Goal: Information Seeking & Learning: Learn about a topic

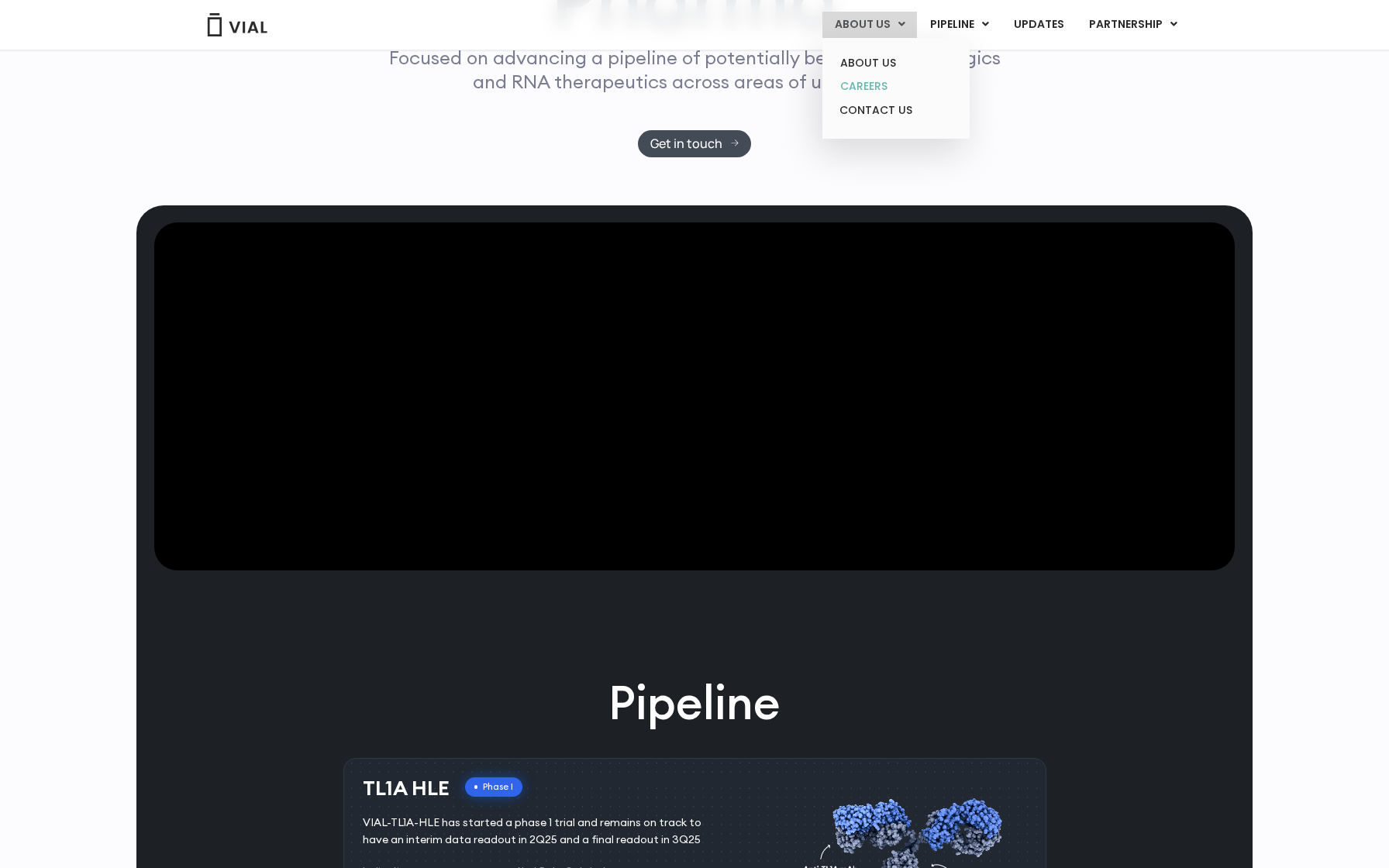
click at [858, 80] on link "CAREERS" at bounding box center [896, 87] width 136 height 24
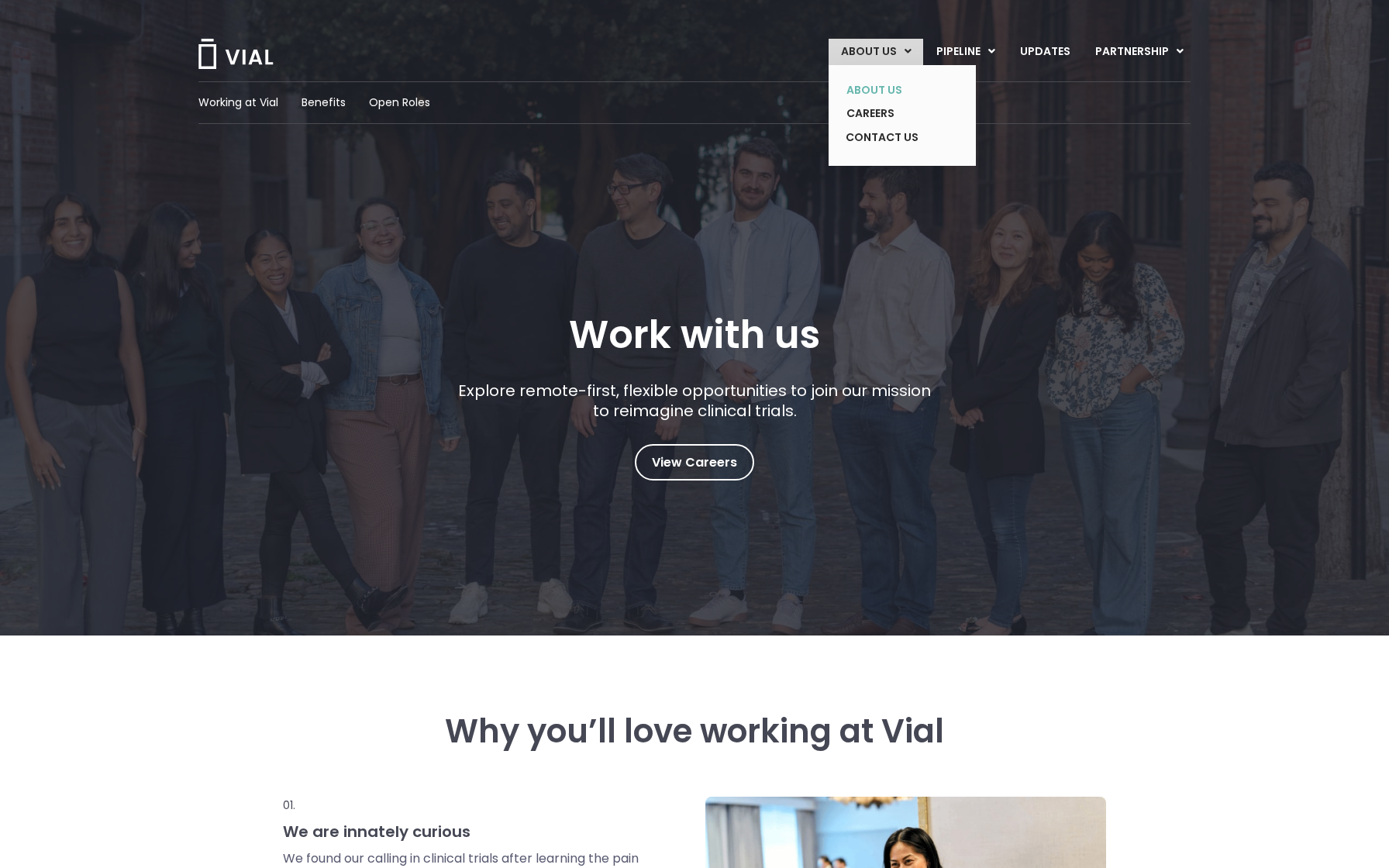
click at [891, 86] on link "ABOUT US" at bounding box center [891, 90] width 113 height 24
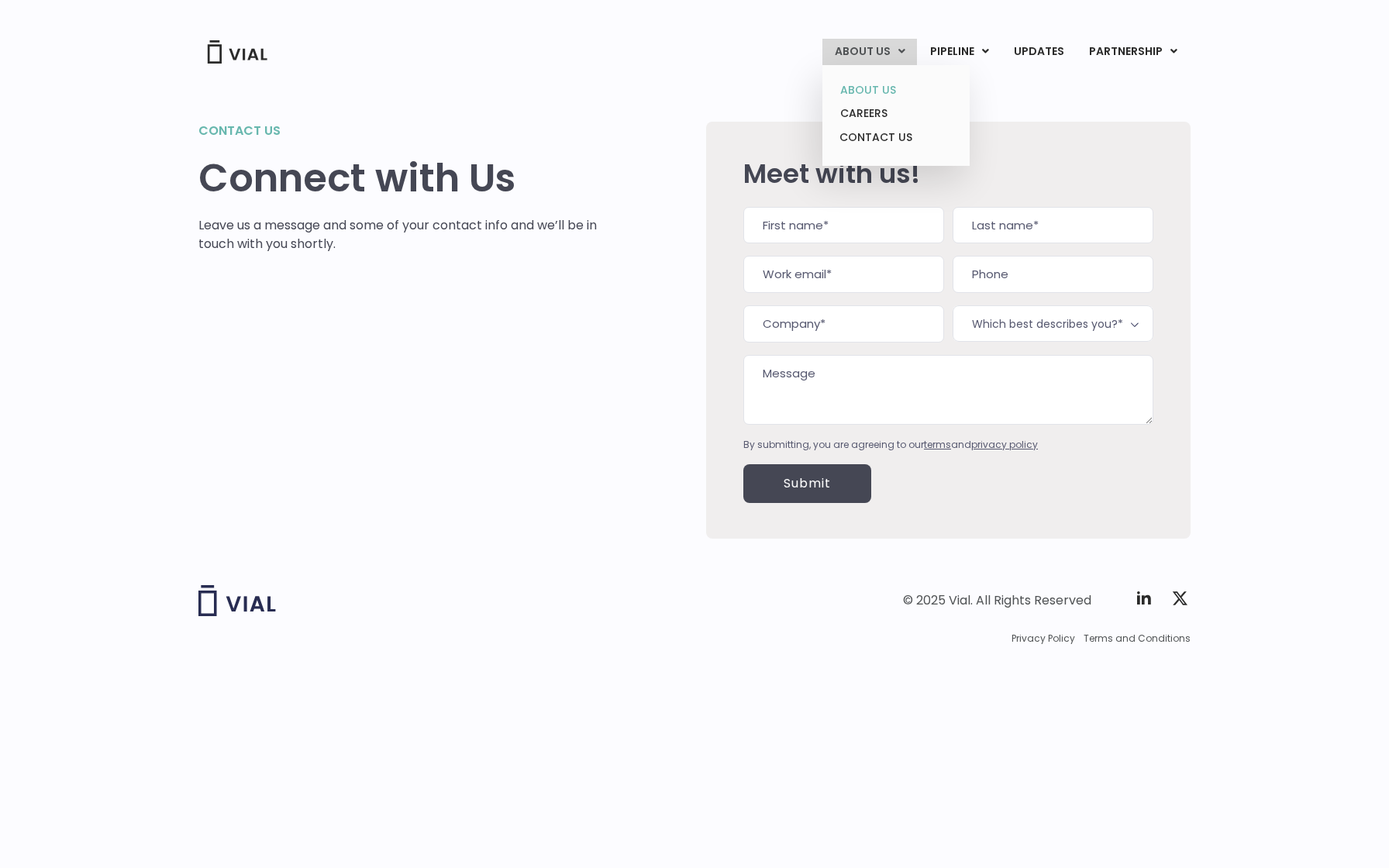
click at [869, 90] on link "ABOUT US" at bounding box center [896, 90] width 136 height 24
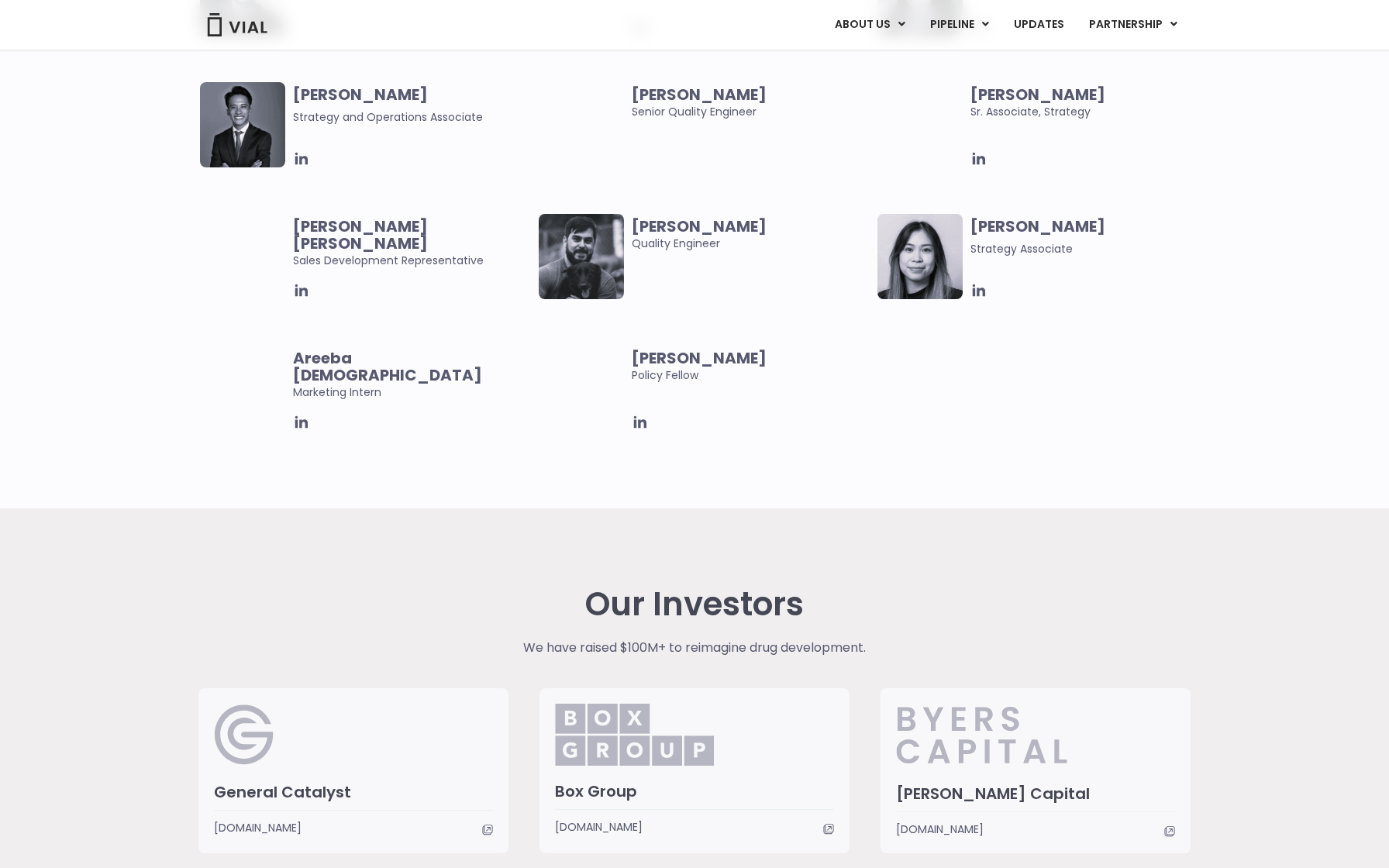
scroll to position [3543, 0]
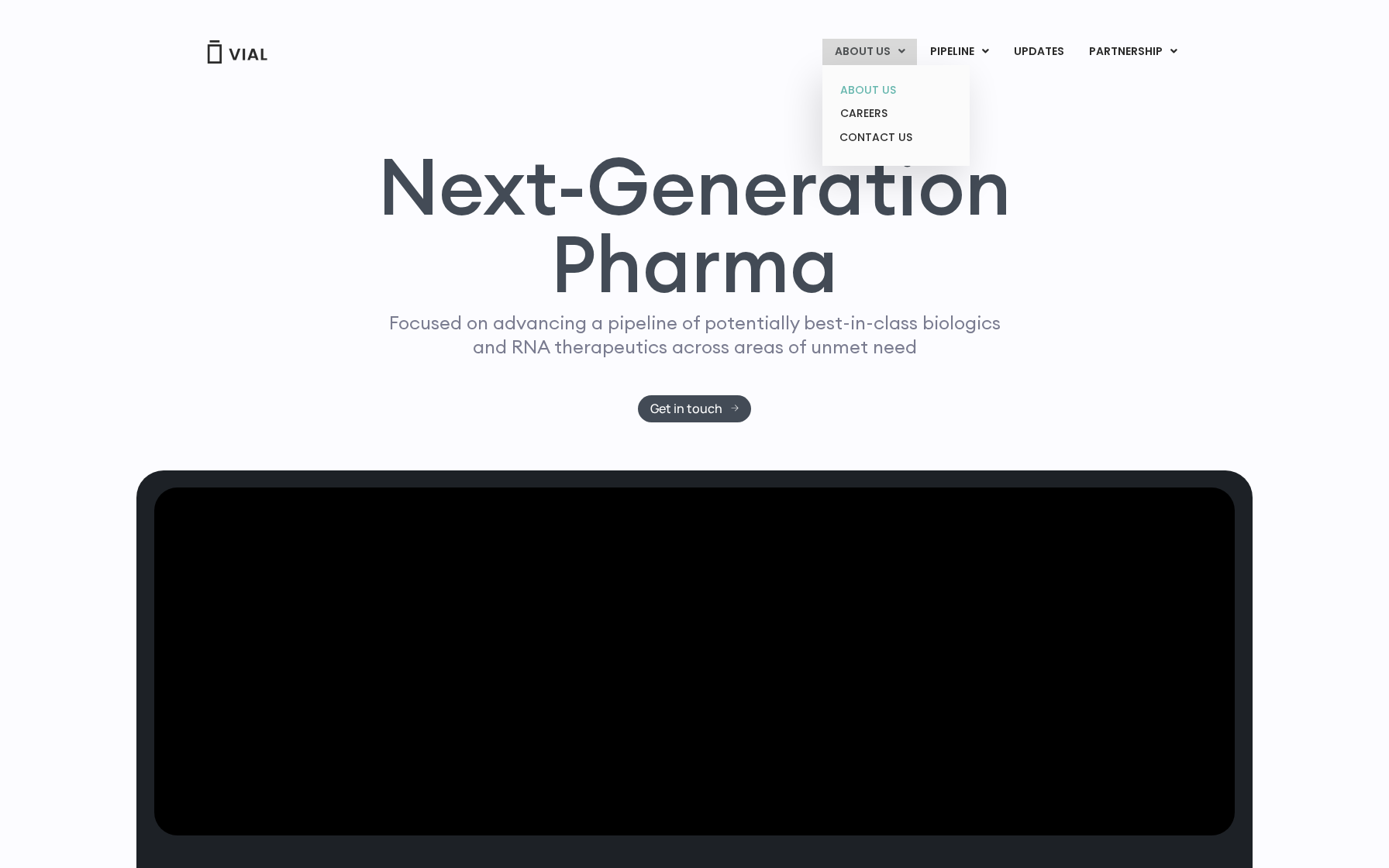
click at [873, 85] on link "ABOUT US" at bounding box center [896, 90] width 136 height 24
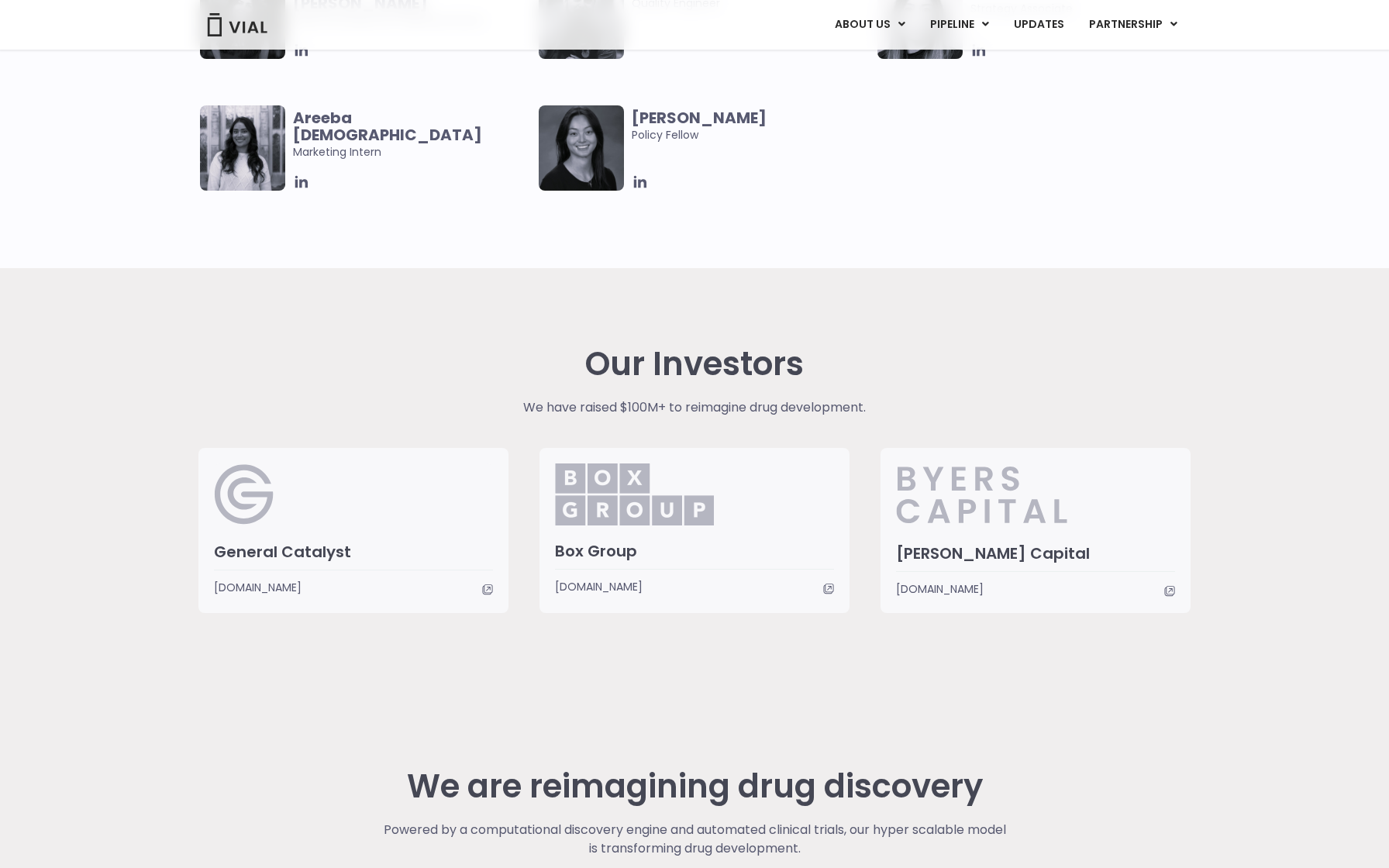
scroll to position [3543, 0]
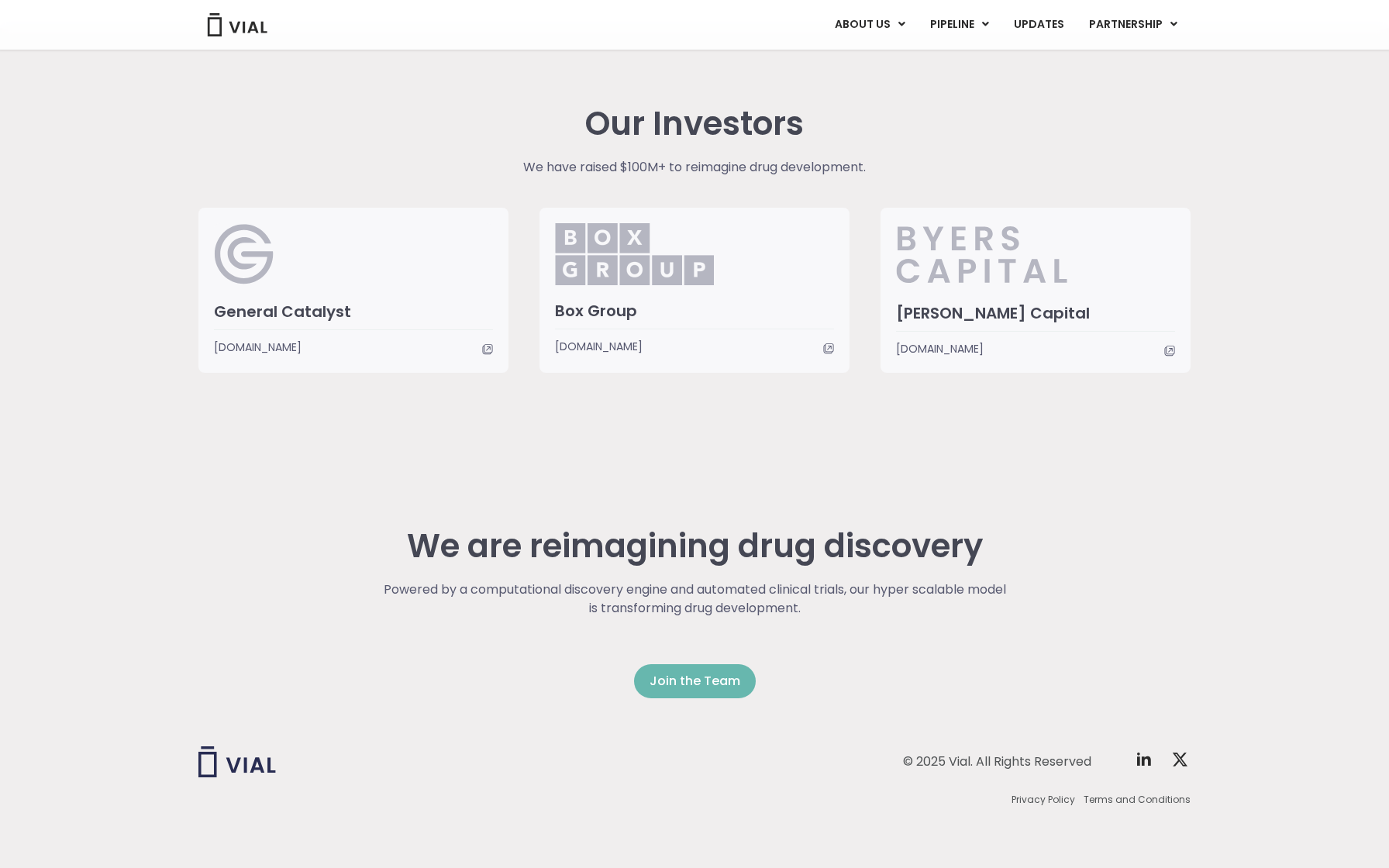
click at [707, 684] on span "Join the Team" at bounding box center [695, 681] width 90 height 18
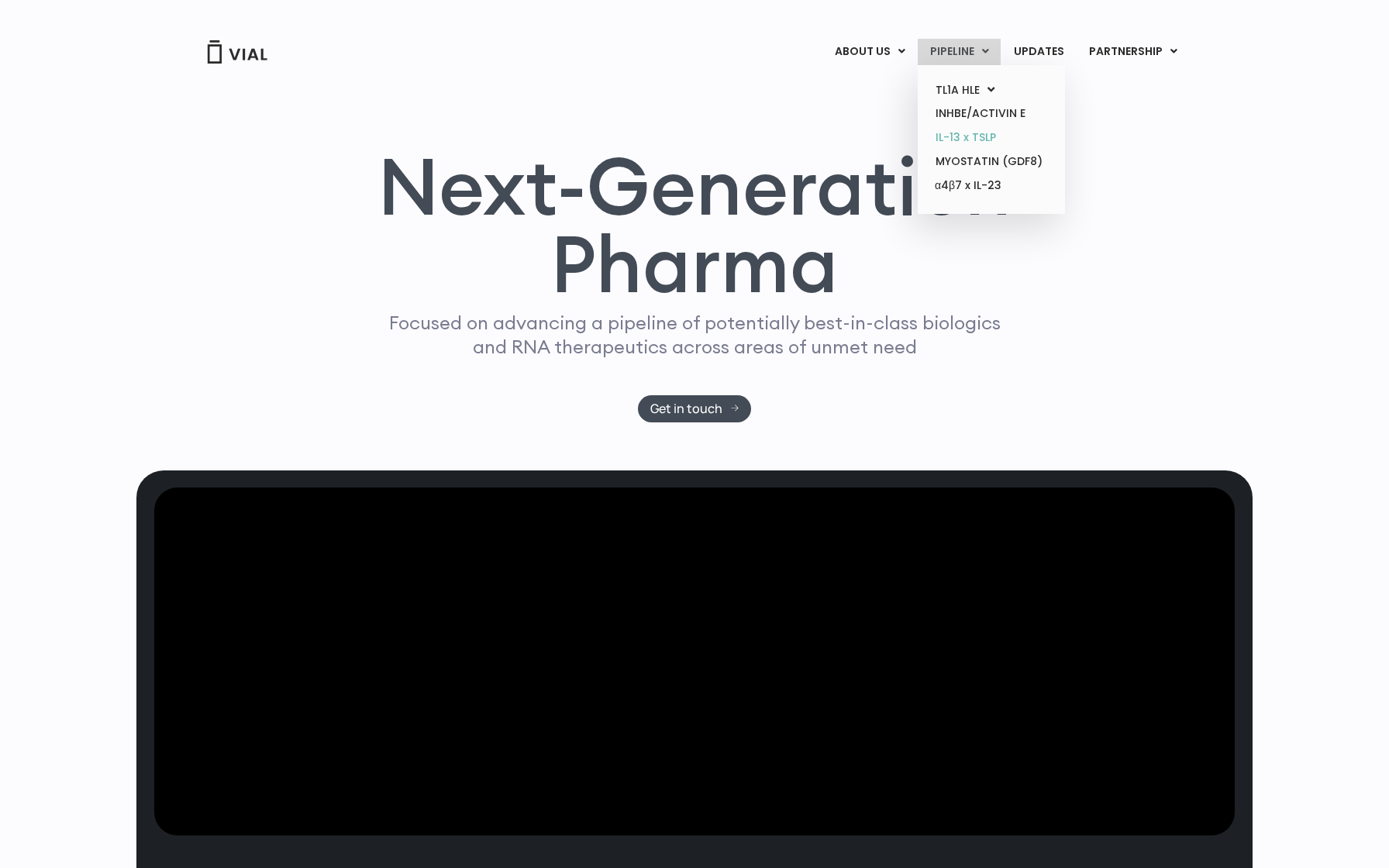
click at [972, 134] on link "IL-13 x TSLP" at bounding box center [992, 137] width 136 height 24
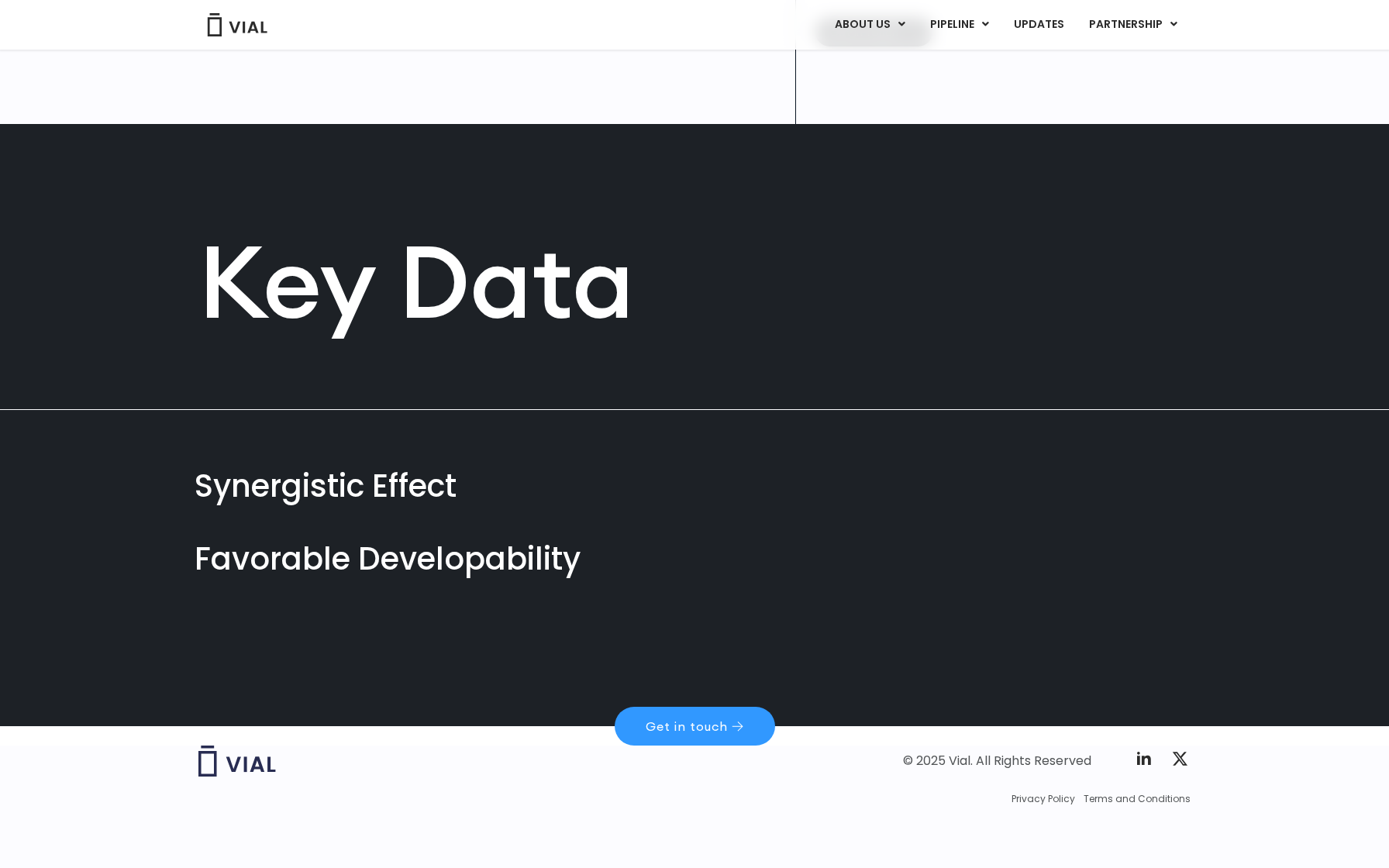
scroll to position [560, 0]
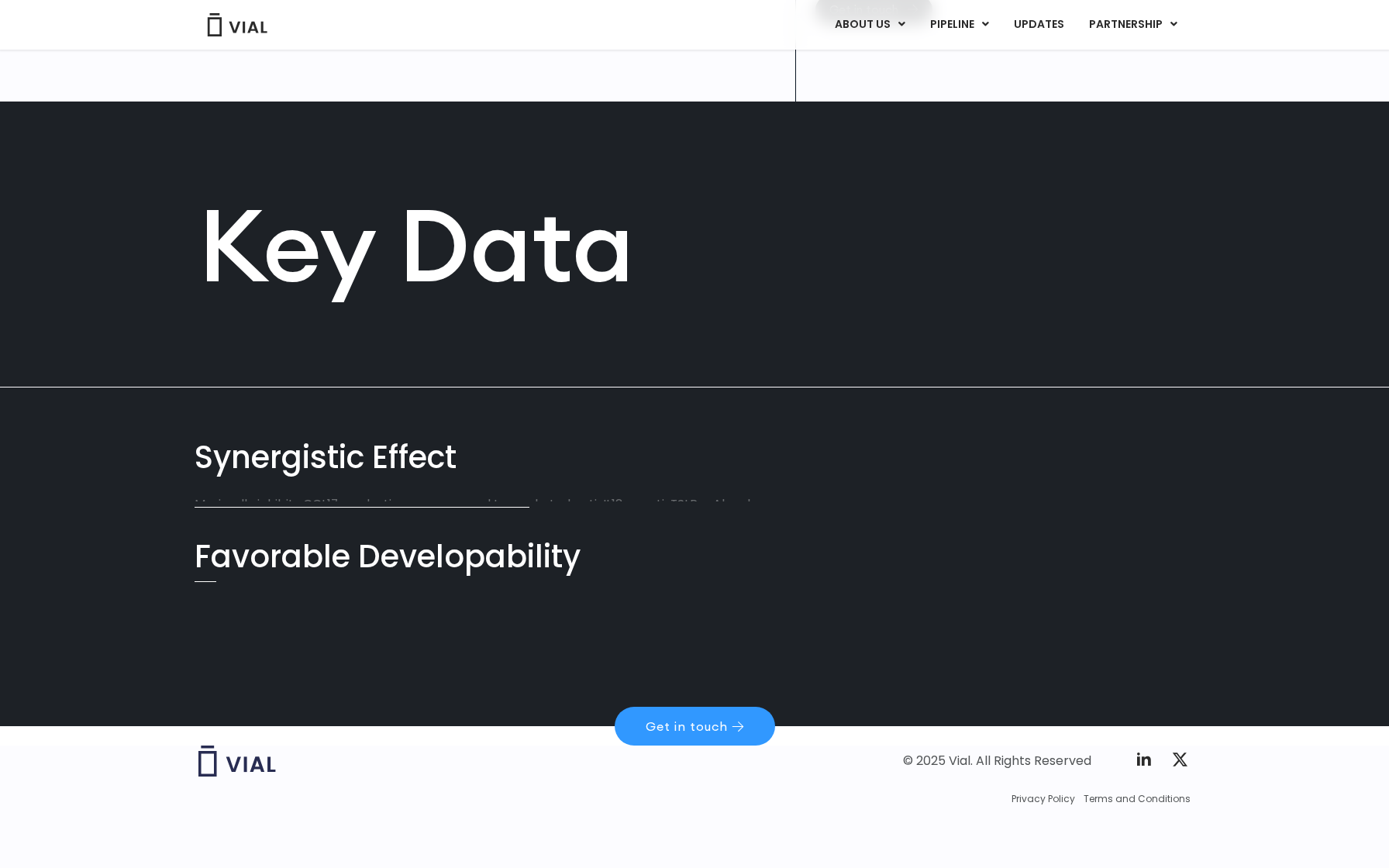
click at [436, 435] on div "Synergistic Effect" at bounding box center [695, 457] width 1000 height 44
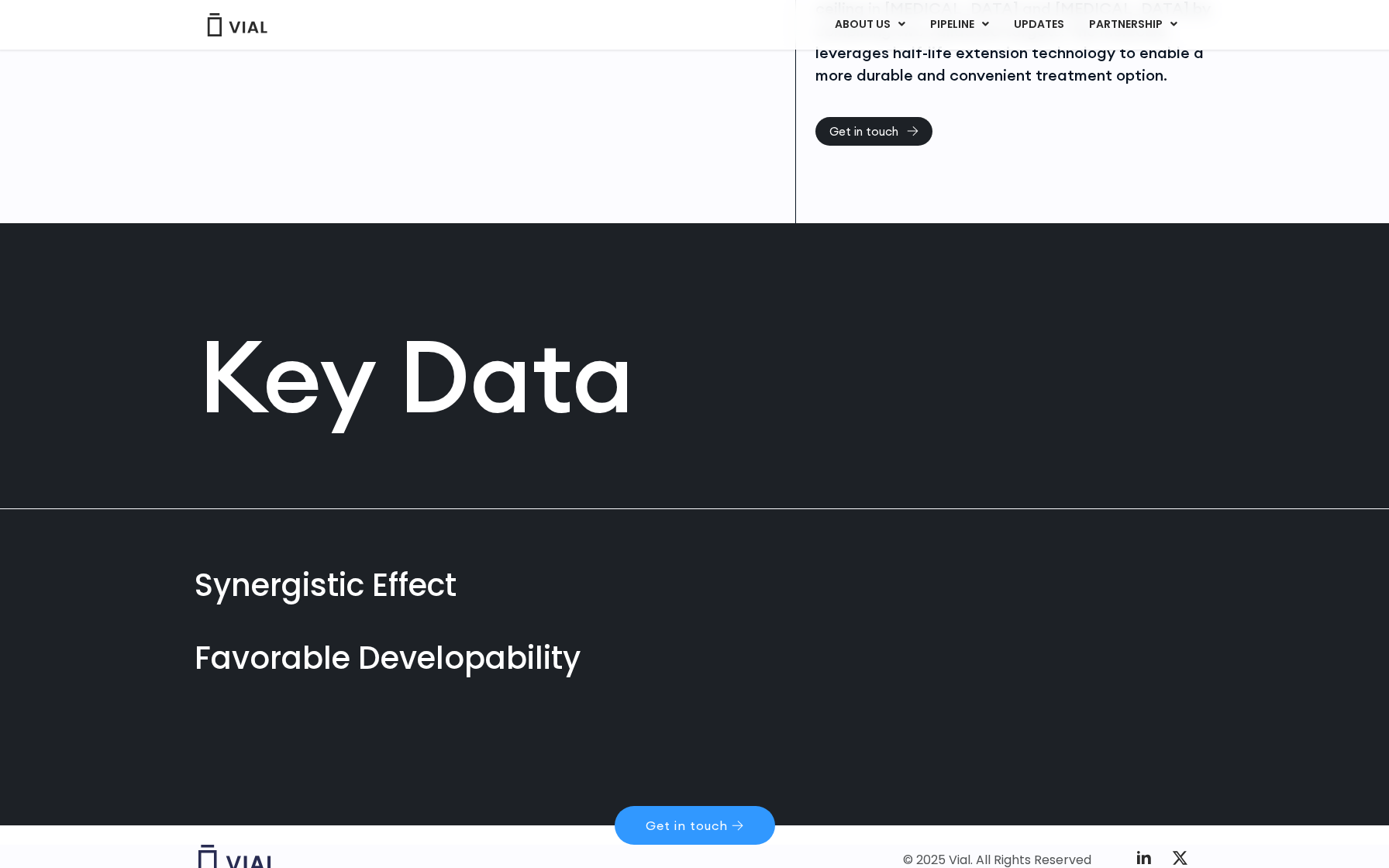
click at [304, 585] on div "Synergistic Effect" at bounding box center [695, 585] width 1000 height 44
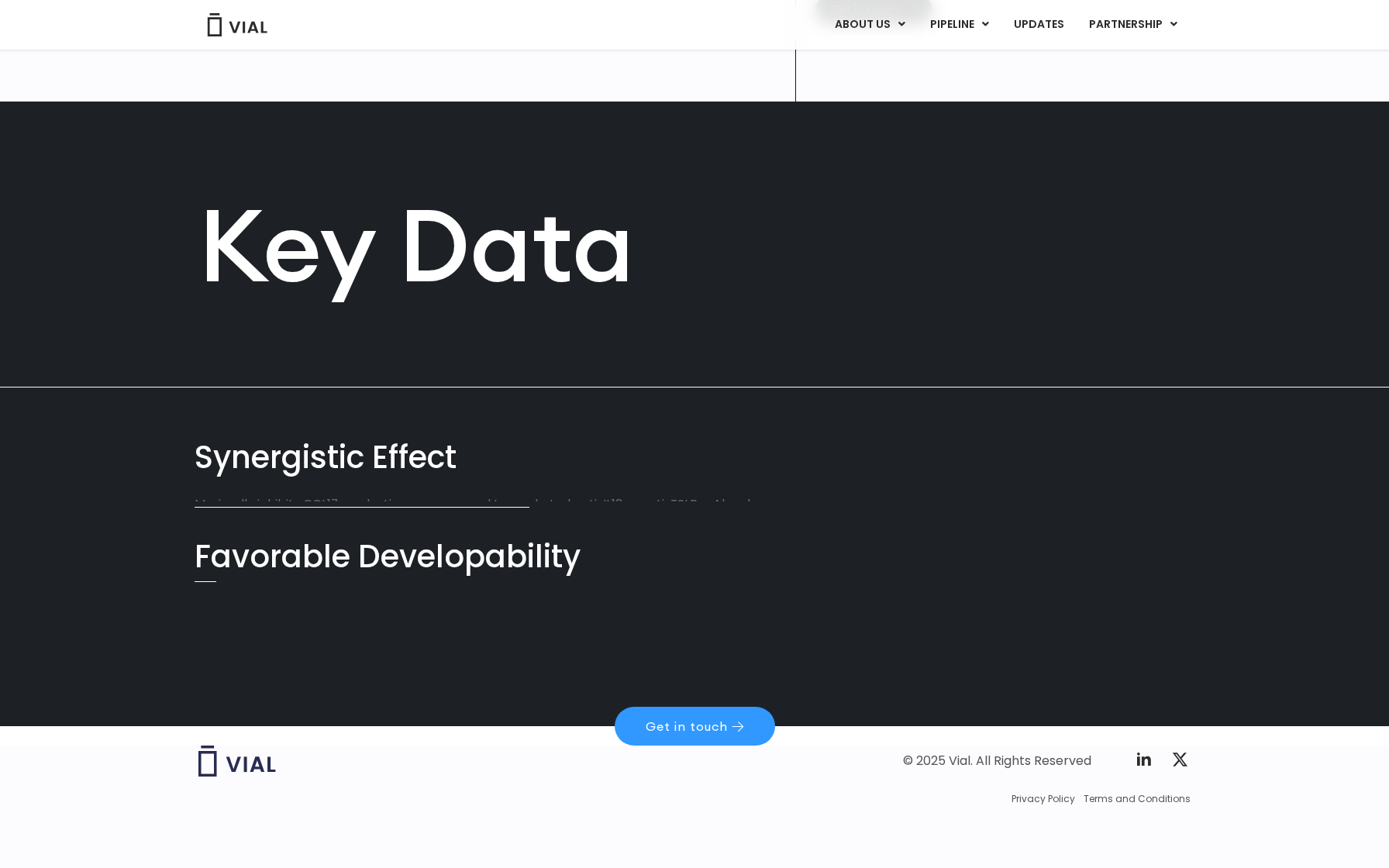
click at [244, 561] on div "Favorable Developability" at bounding box center [695, 558] width 1000 height 44
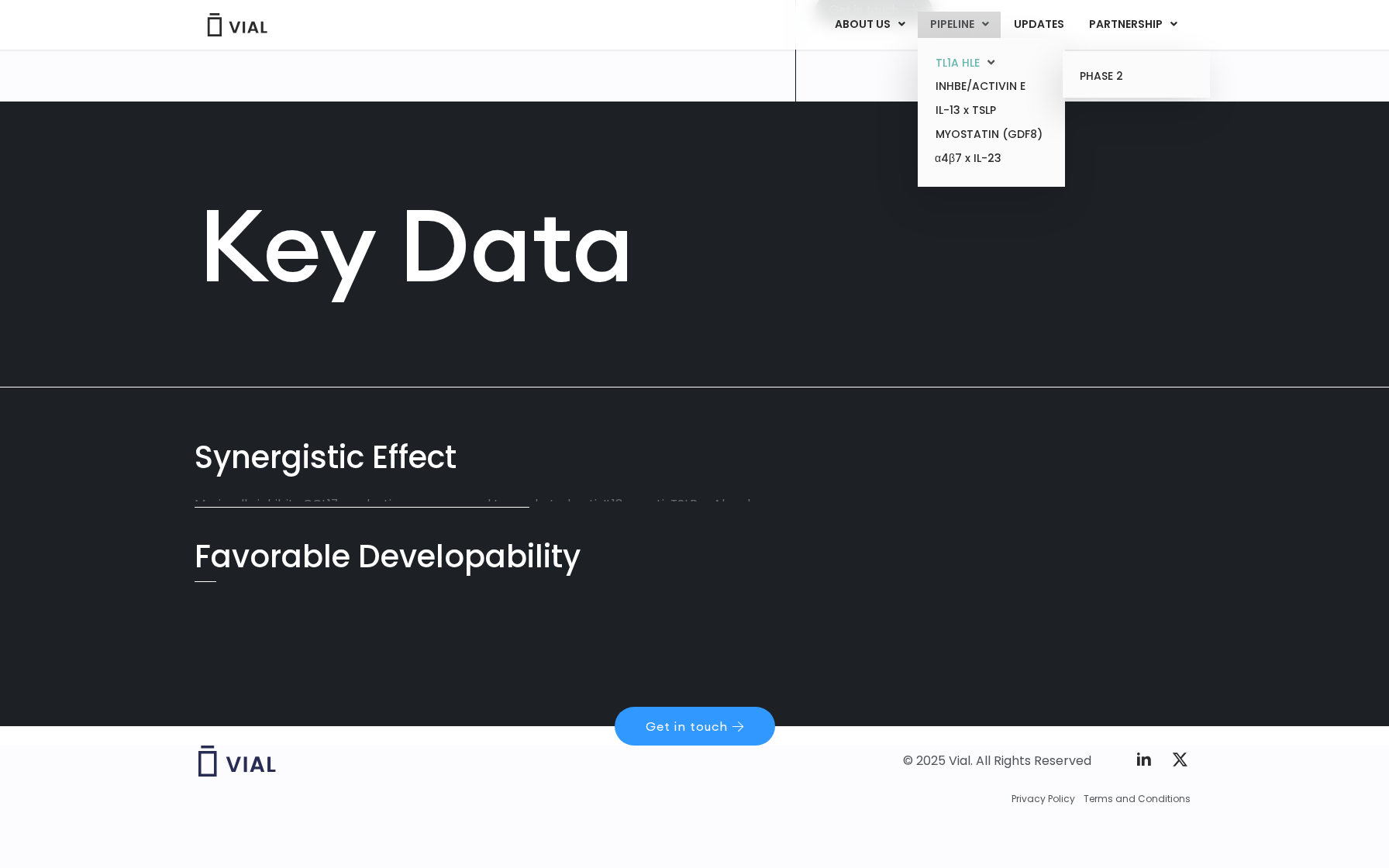
click at [953, 57] on link "TL1A HLE" at bounding box center [992, 63] width 136 height 24
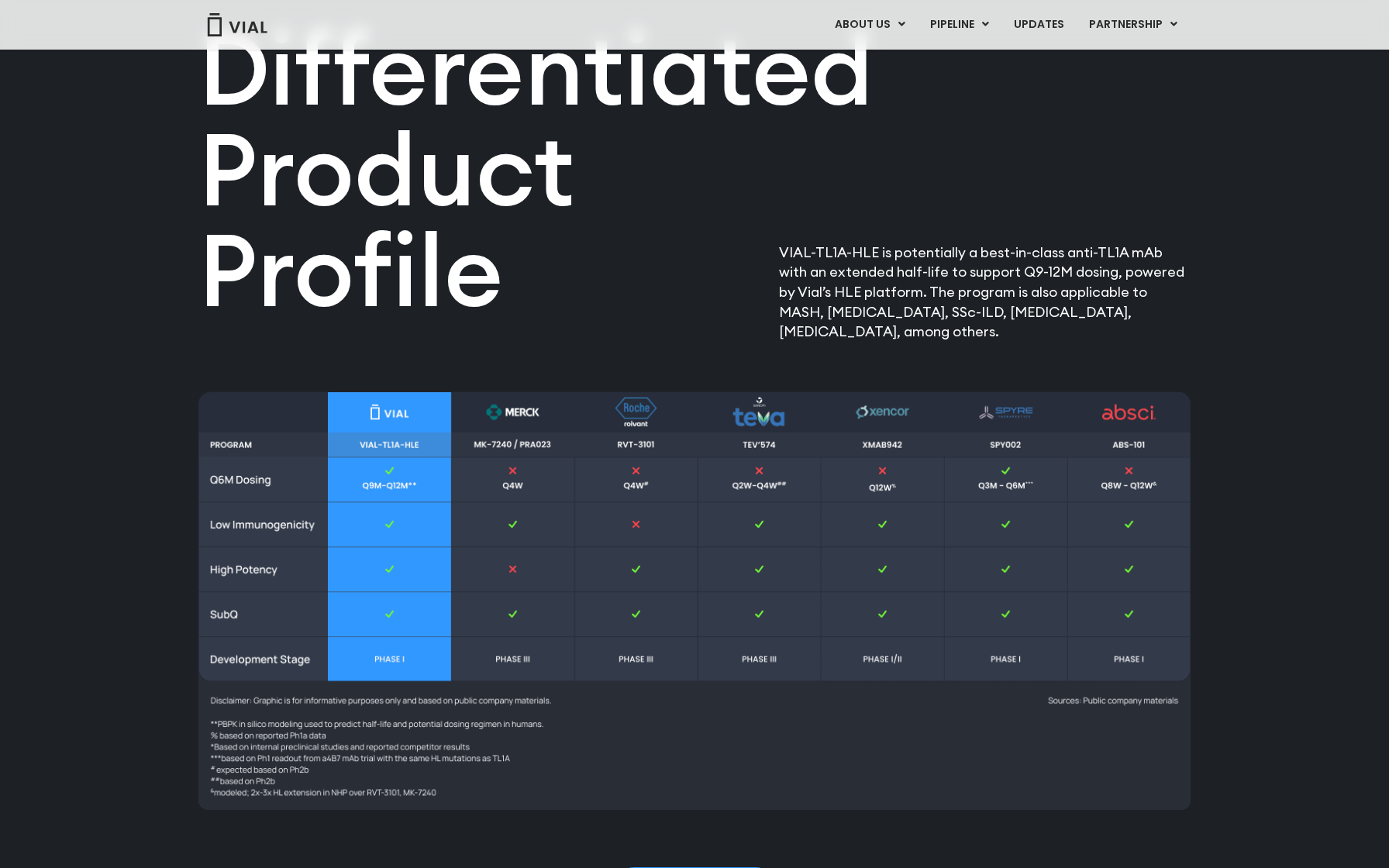
scroll to position [1975, 0]
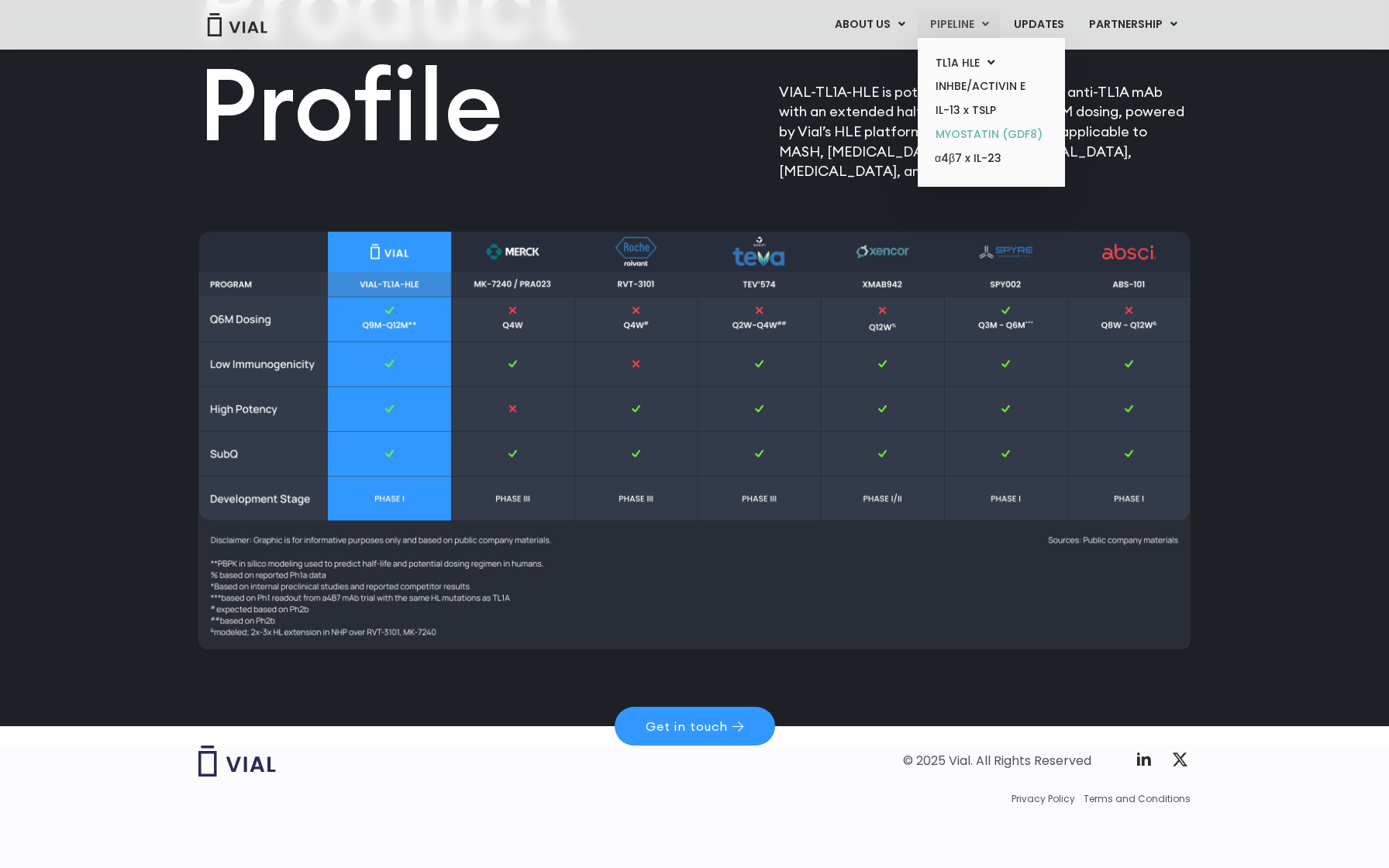
click at [998, 137] on link "MYOSTATIN (GDF8)" at bounding box center [992, 135] width 136 height 24
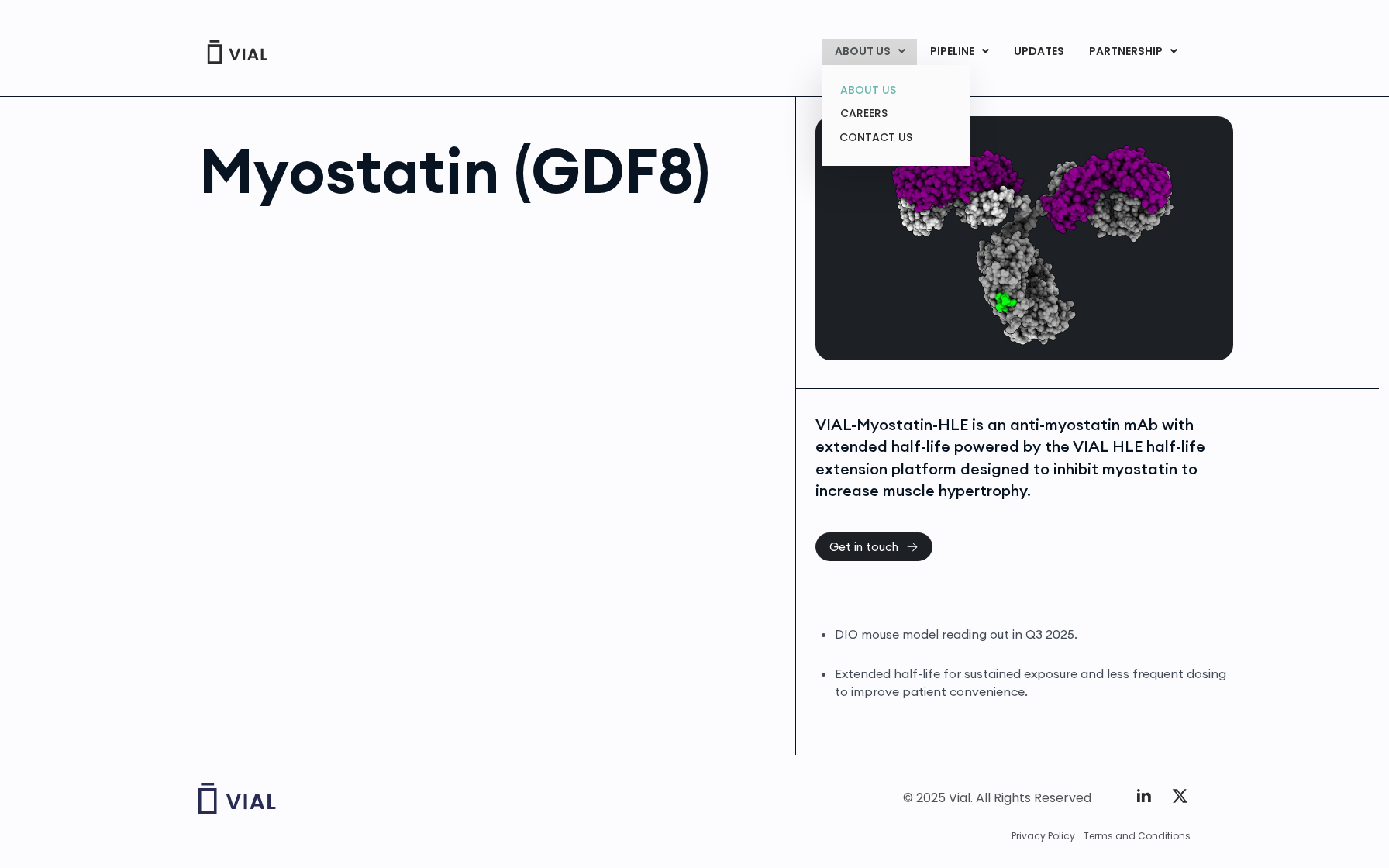
click at [873, 90] on link "ABOUT US" at bounding box center [896, 90] width 136 height 24
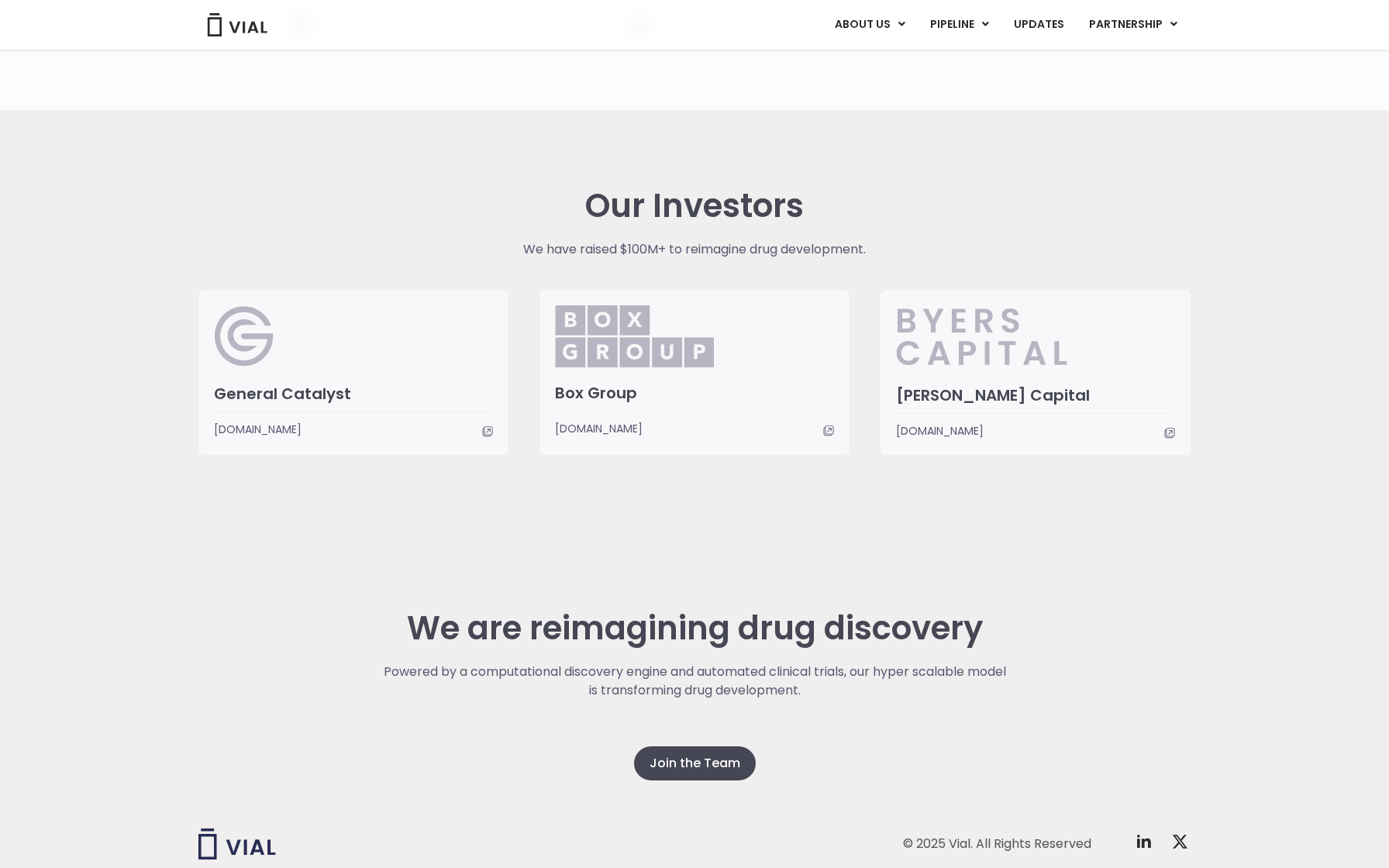
scroll to position [3543, 0]
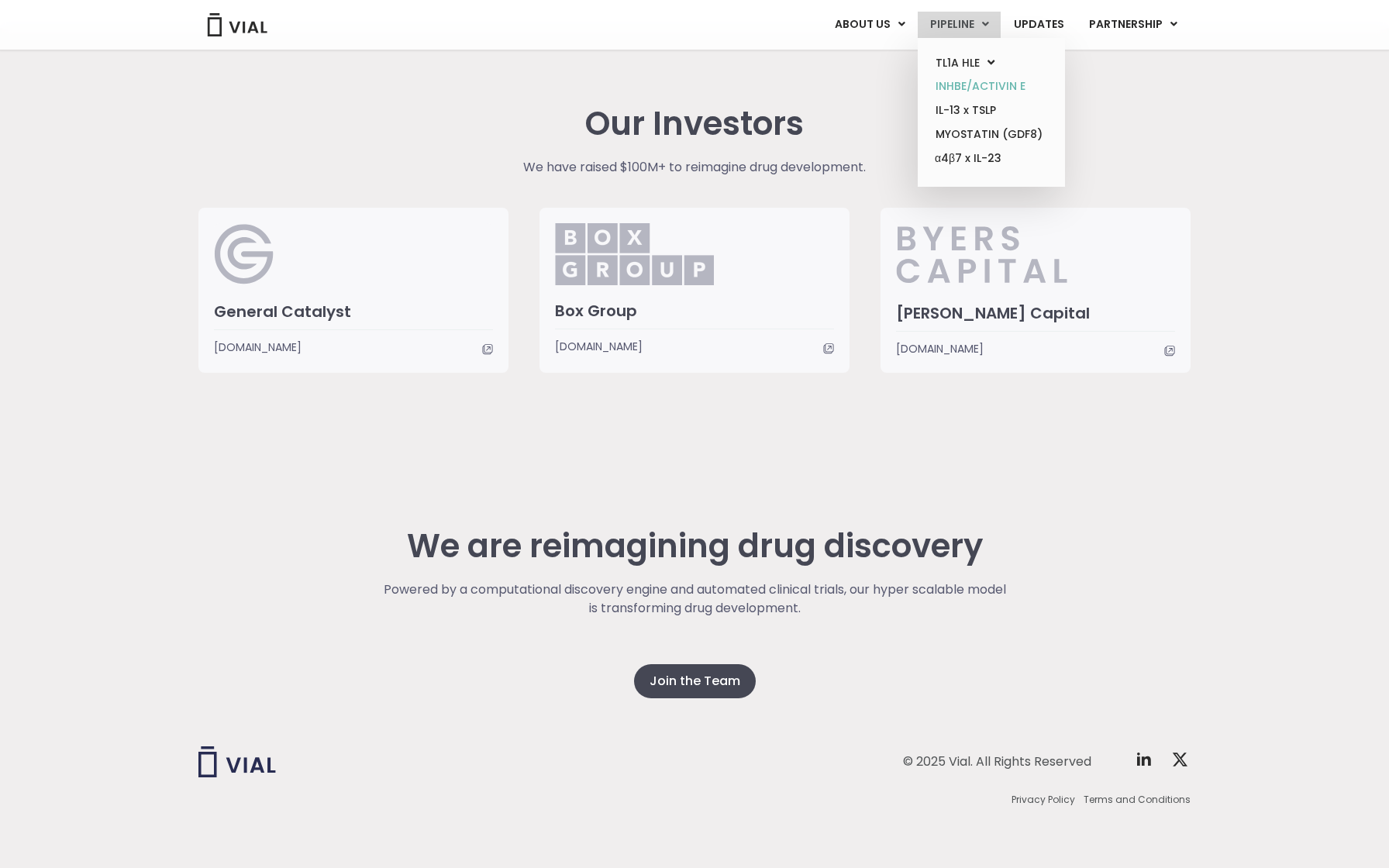
click at [970, 90] on link "INHBE/ACTIVIN E" at bounding box center [992, 87] width 136 height 24
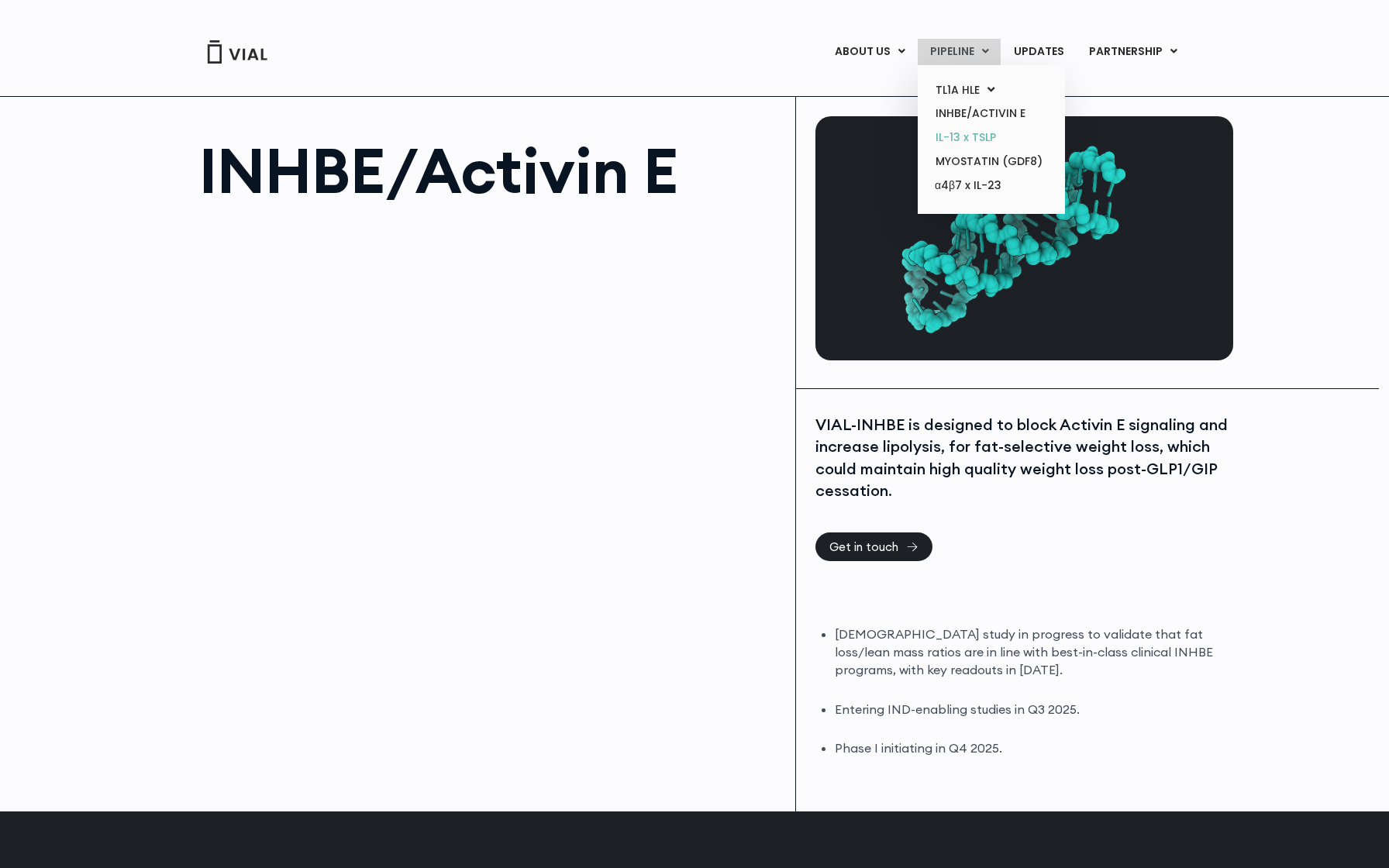
click at [963, 139] on link "IL-13 x TSLP" at bounding box center [992, 137] width 136 height 24
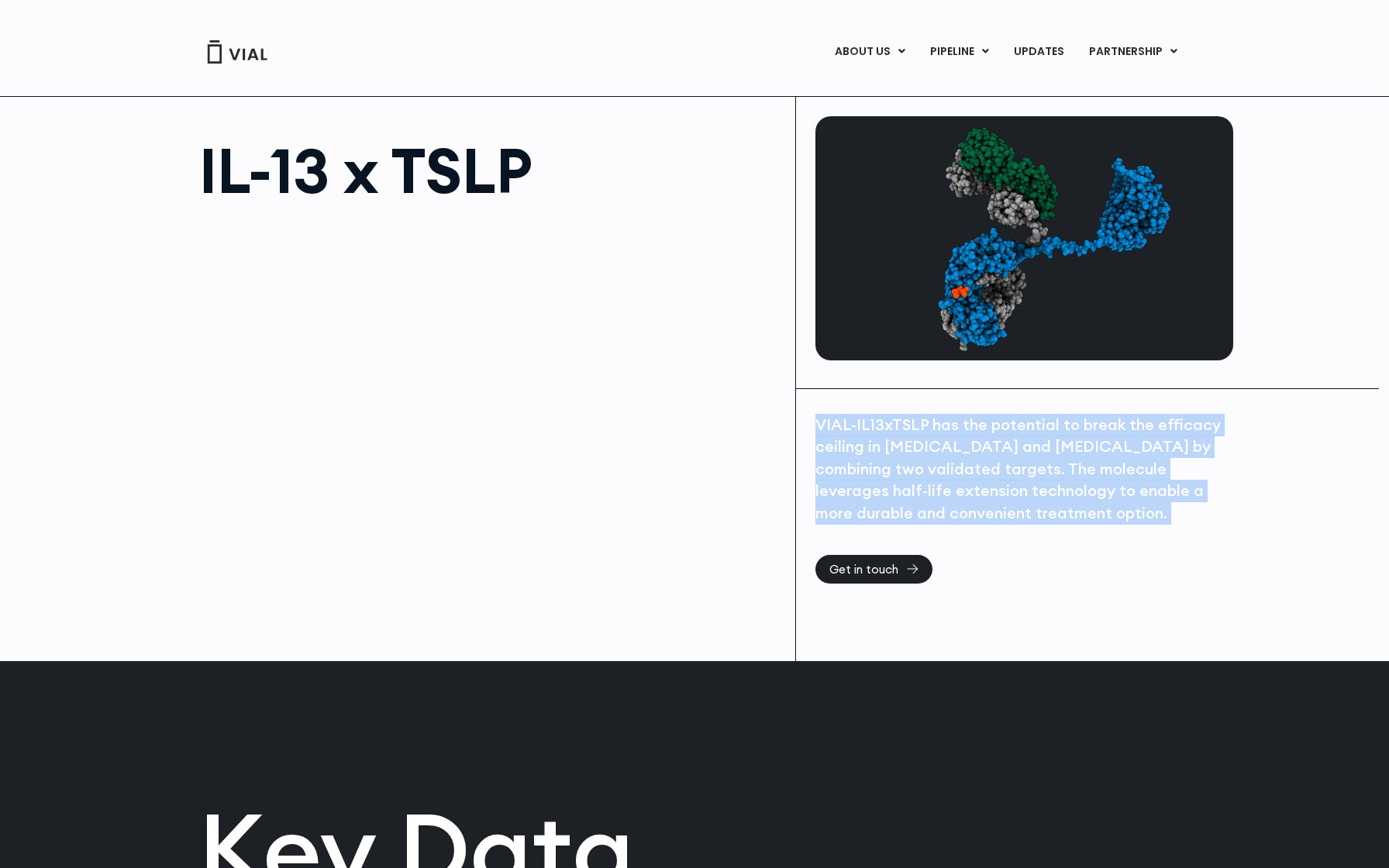
click at [979, 461] on div "VIAL-IL13xTSLP has the potential to break the efficacy ceiling in [MEDICAL_DATA…" at bounding box center [1023, 469] width 414 height 110
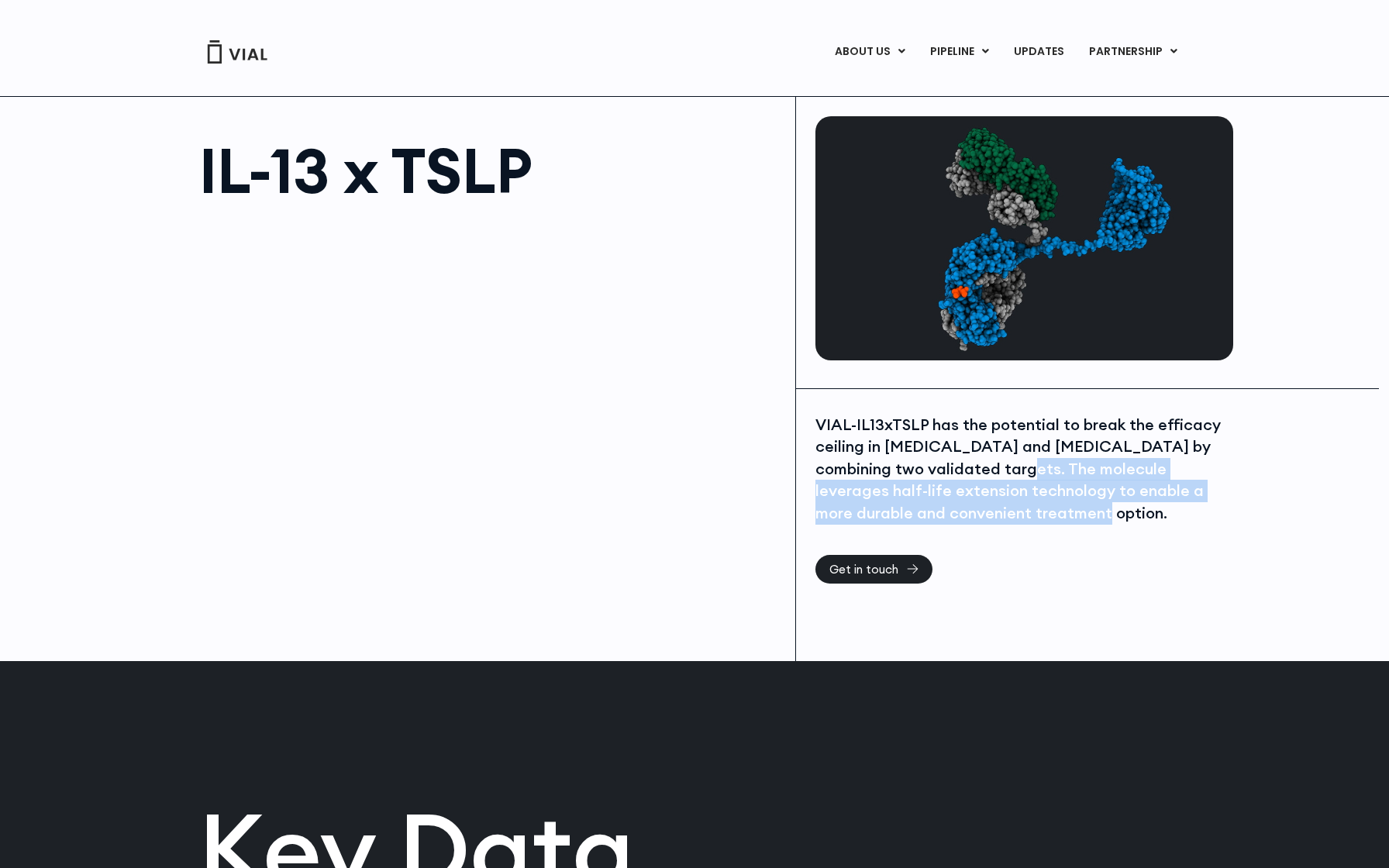
drag, startPoint x: 979, startPoint y: 461, endPoint x: 1011, endPoint y: 518, distance: 65.4
click at [1011, 518] on div "VIAL-IL13xTSLP has the potential to break the efficacy ceiling in asthma and at…" at bounding box center [1023, 469] width 414 height 110
click at [887, 93] on link "ABOUT US" at bounding box center [896, 90] width 136 height 24
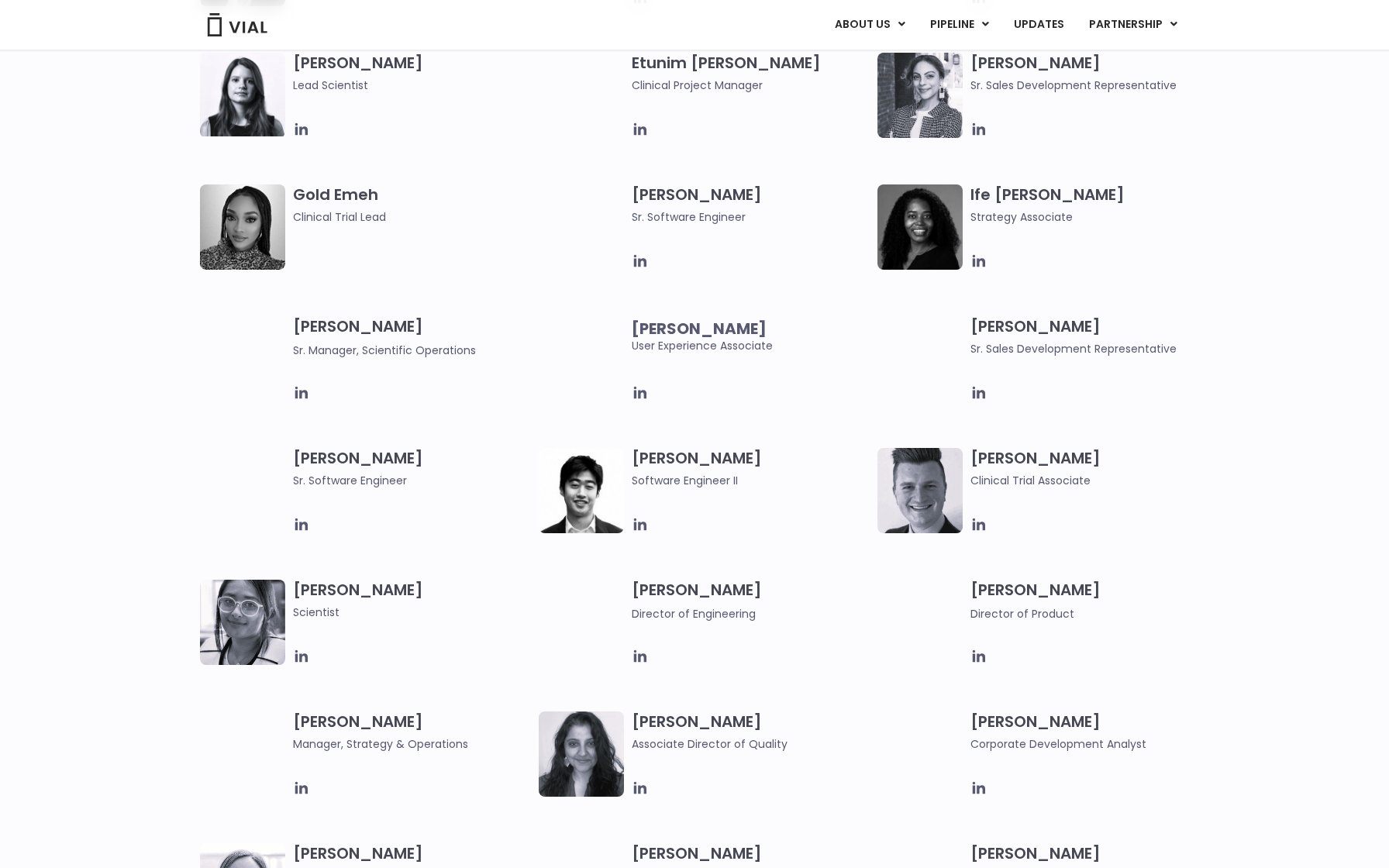
scroll to position [1578, 0]
